Goal: Task Accomplishment & Management: Manage account settings

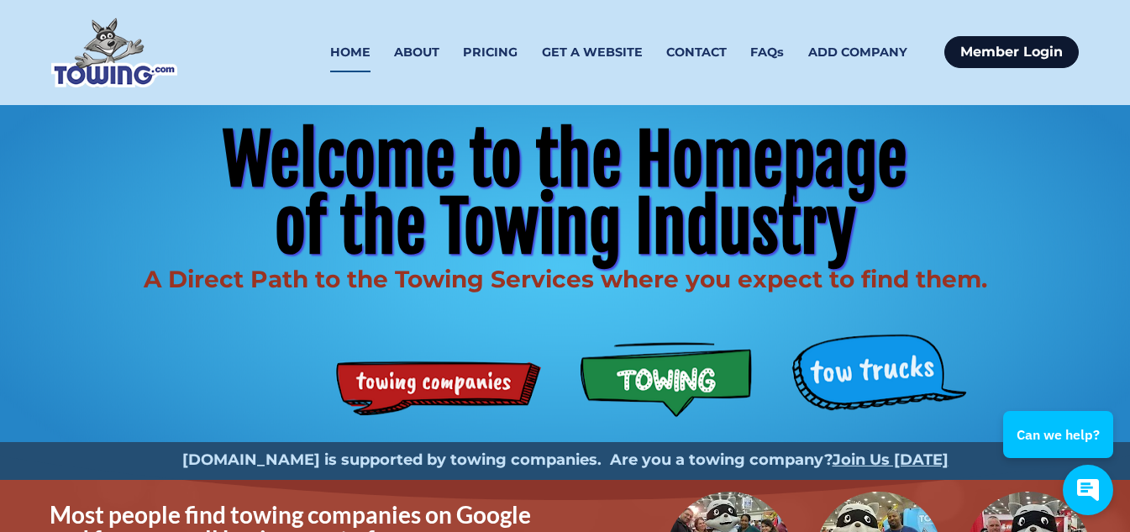
click at [991, 48] on link "Member Login" at bounding box center [1012, 52] width 134 height 32
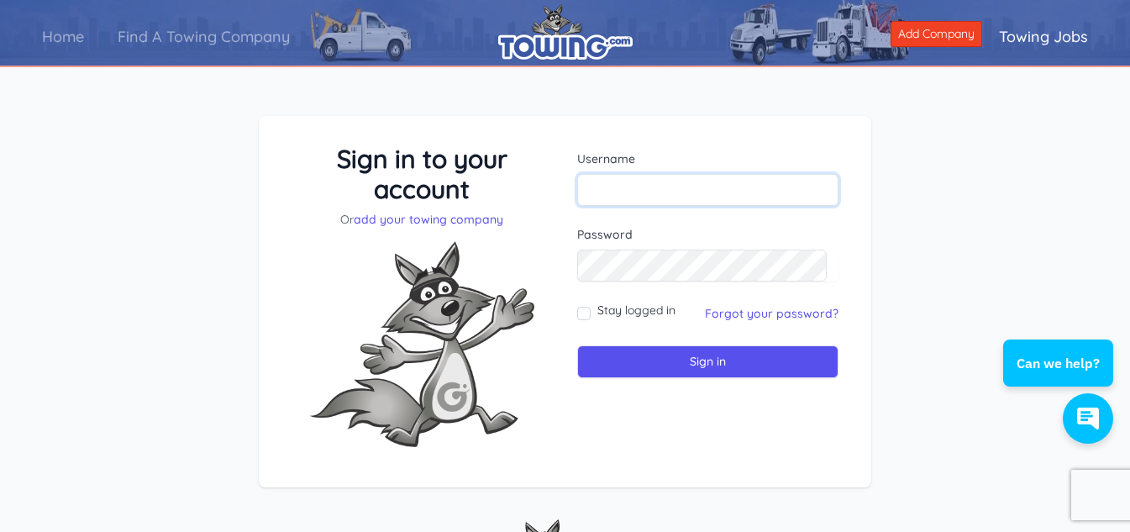
click at [631, 189] on input "text" at bounding box center [707, 190] width 261 height 32
type input "towboys3"
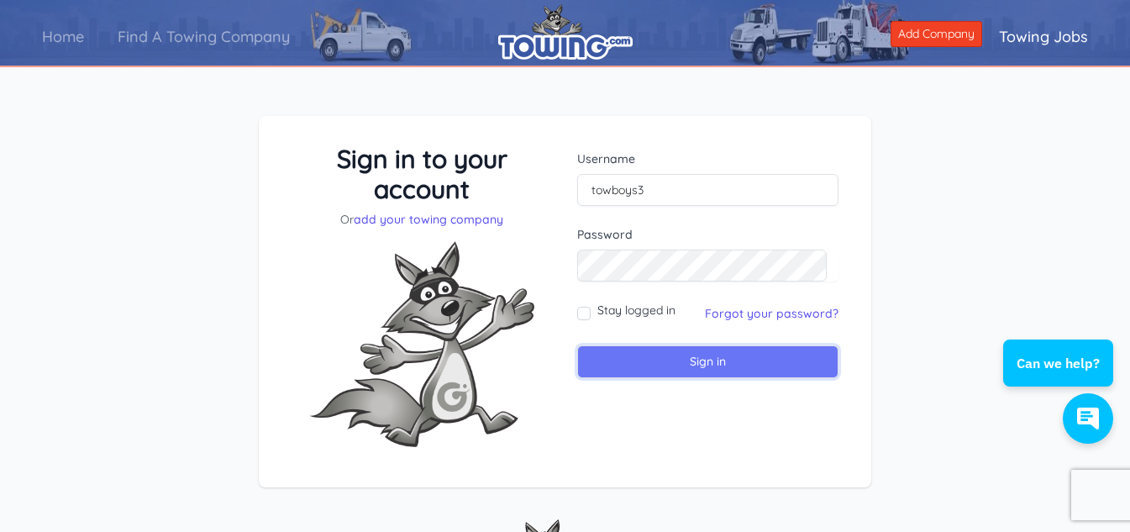
click at [653, 359] on input "Sign in" at bounding box center [707, 361] width 261 height 33
